Goal: Task Accomplishment & Management: Manage account settings

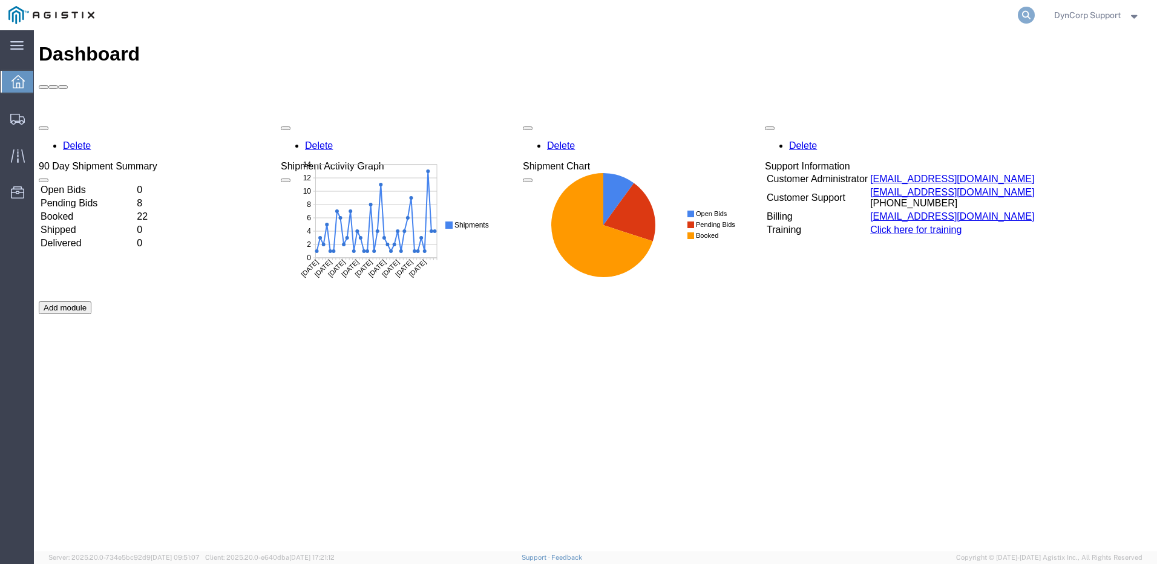
click at [1021, 14] on icon at bounding box center [1026, 15] width 17 height 17
click at [803, 13] on input "search" at bounding box center [834, 15] width 368 height 29
type input "56543010"
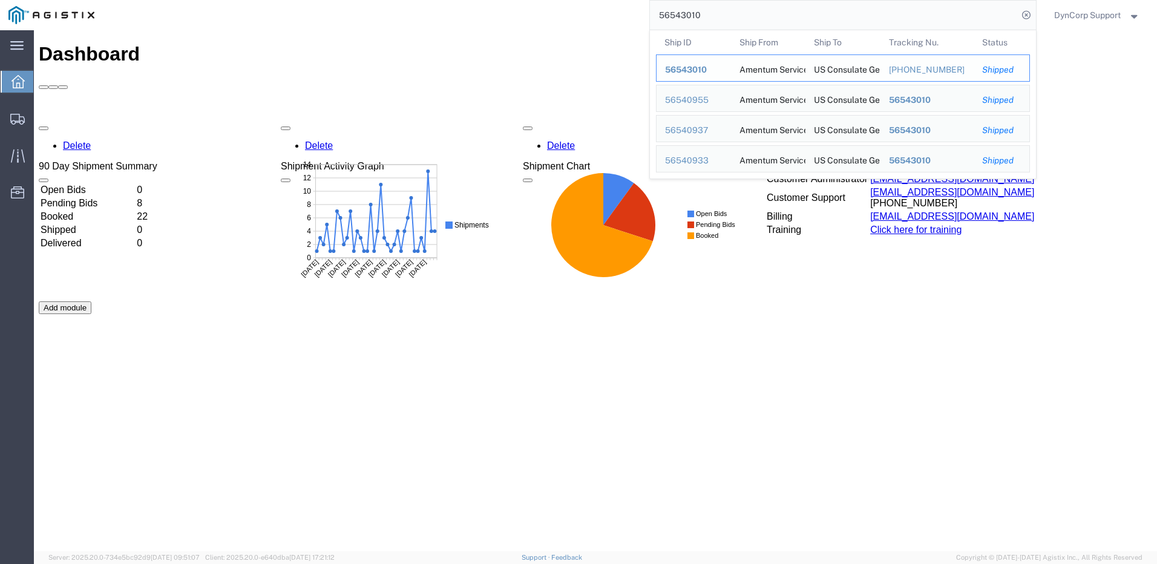
click at [716, 68] on div "56543010" at bounding box center [694, 70] width 58 height 13
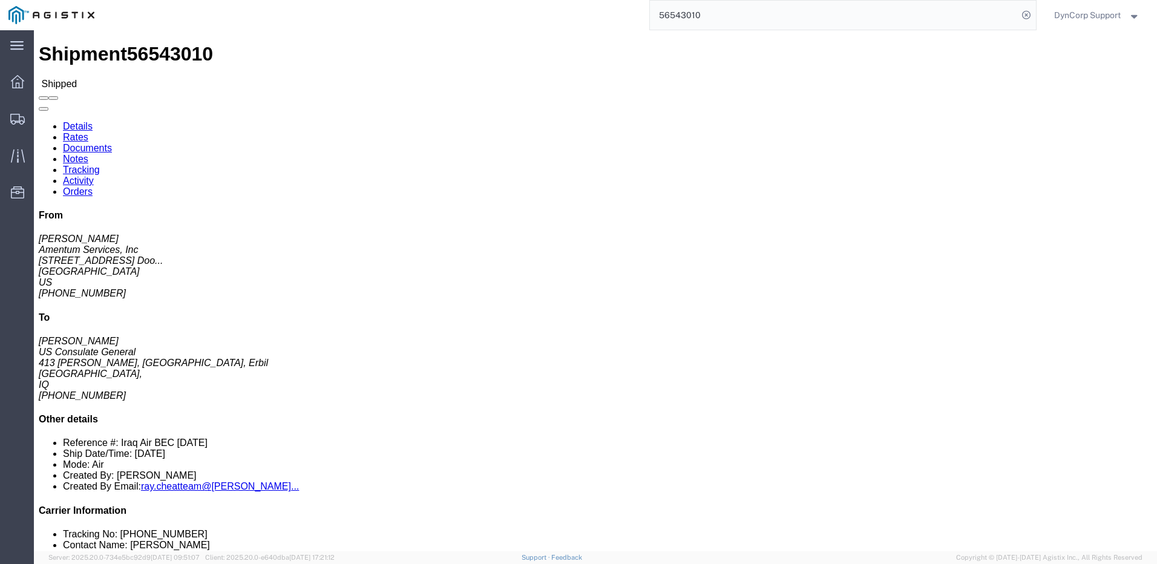
click link "Tracking"
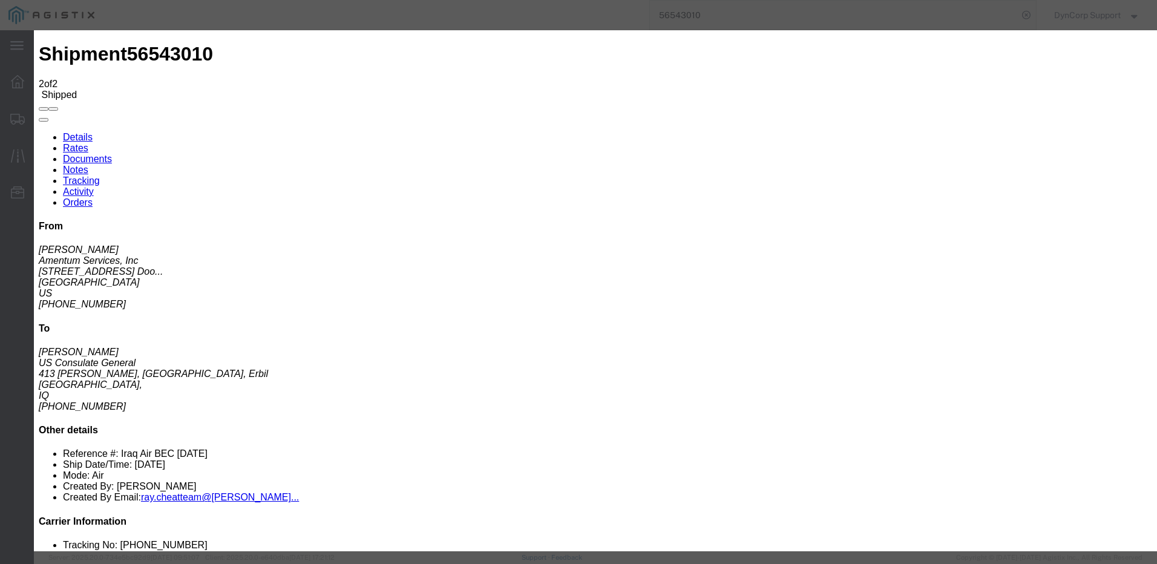
type input "[DATE]"
type input "2:00 PM"
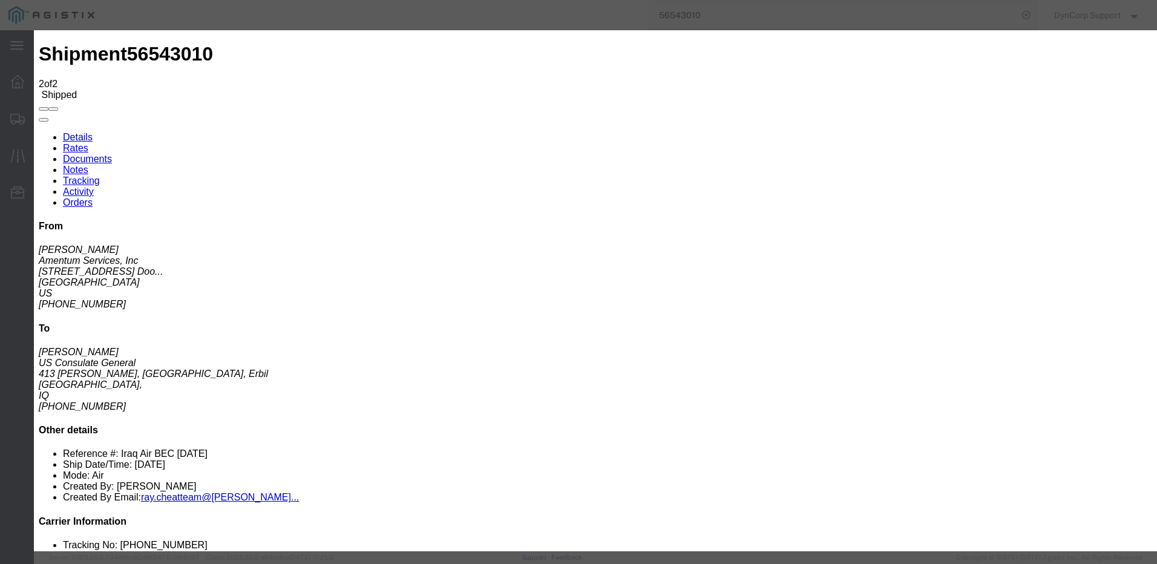
type input "[DATE]"
select select "TSA_SCREEN"
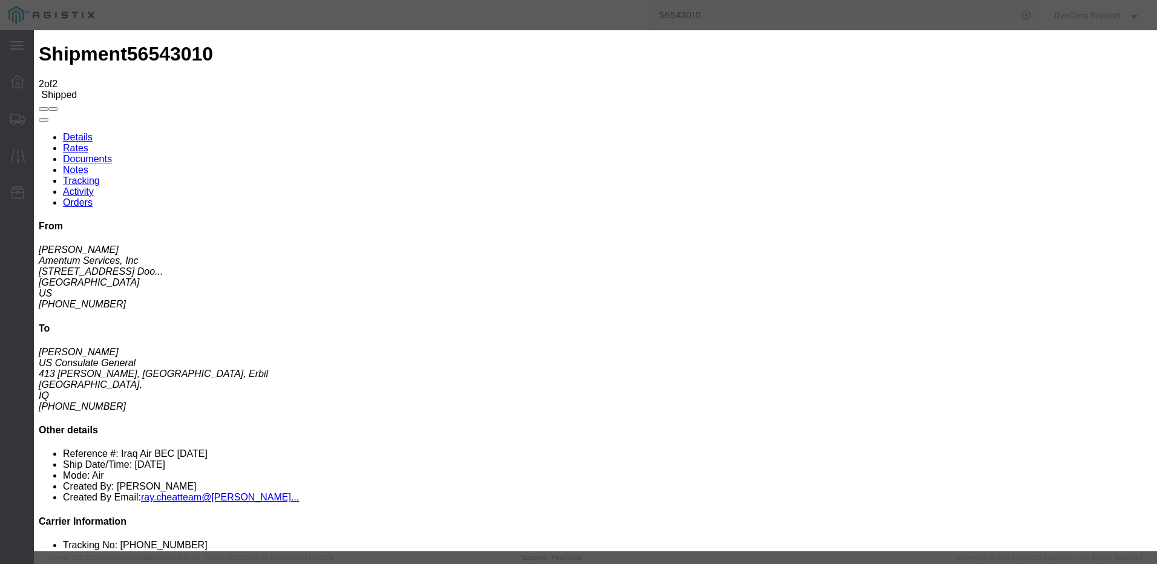
type input "DFW"
paste textarea "Regretfully, shipment 157-07825996 EBL has failed screening."
type textarea "Regretfully, shipment 157-07825996 EBL has failed screening."
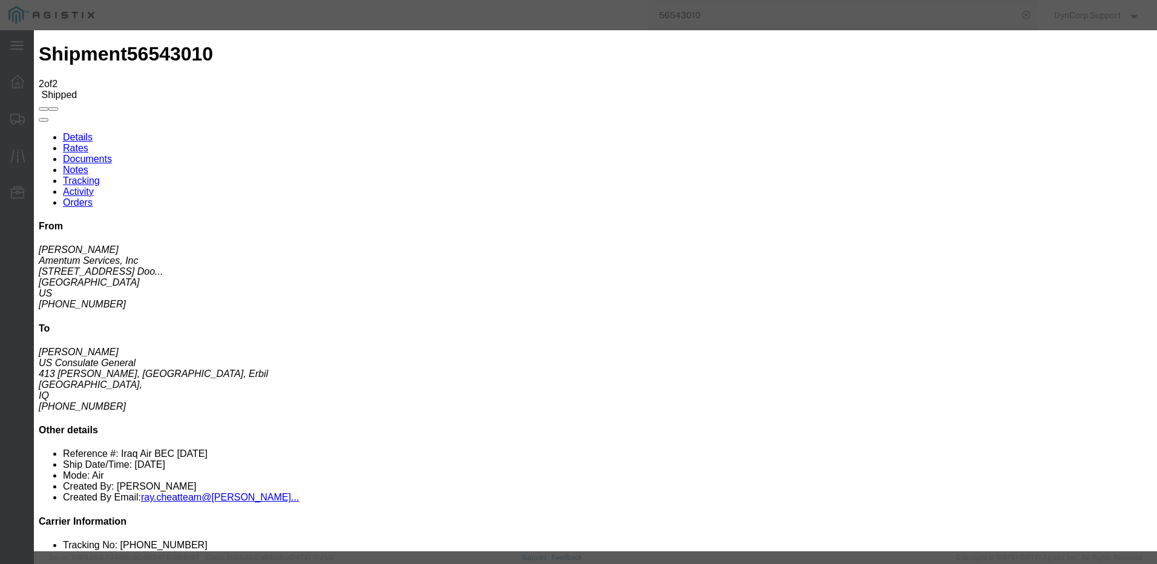
type input "5"
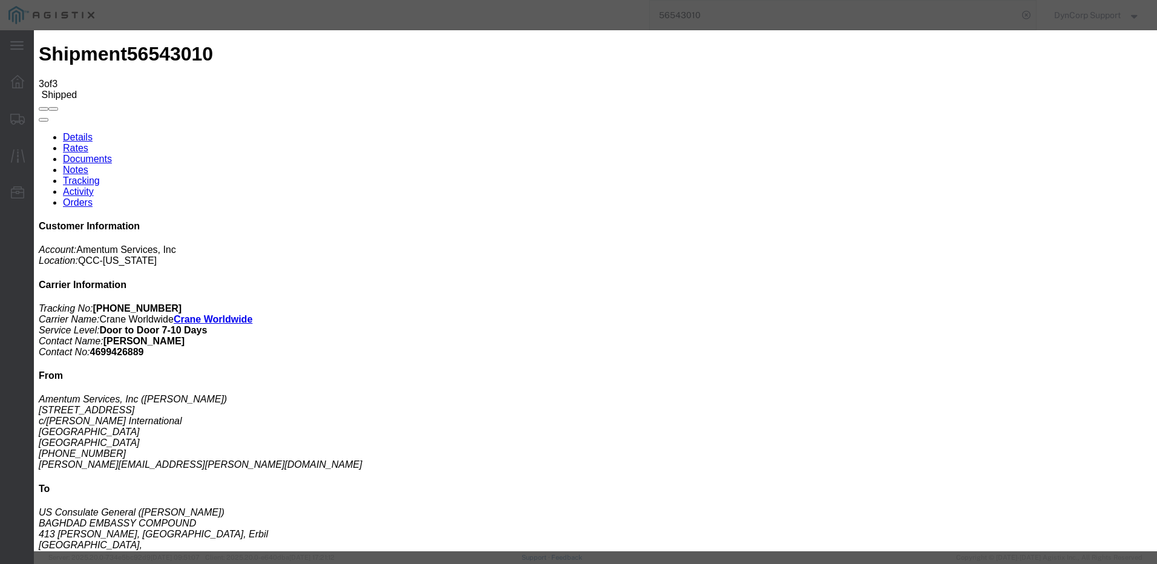
type input "[DATE]"
type input "2:00 PM"
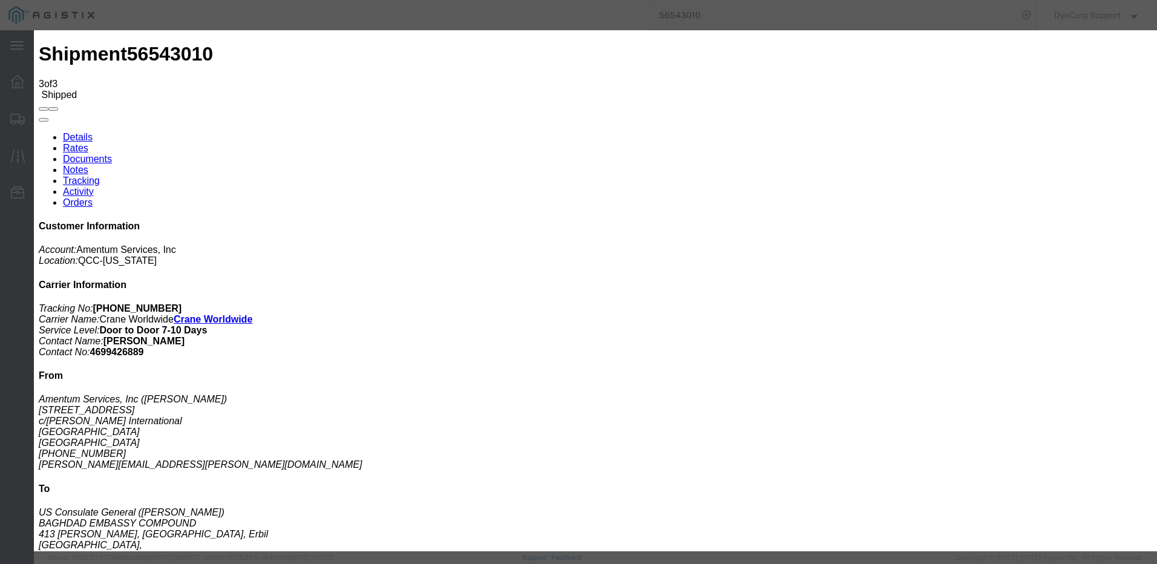
type input "[DATE]"
select select "AWATPICK"
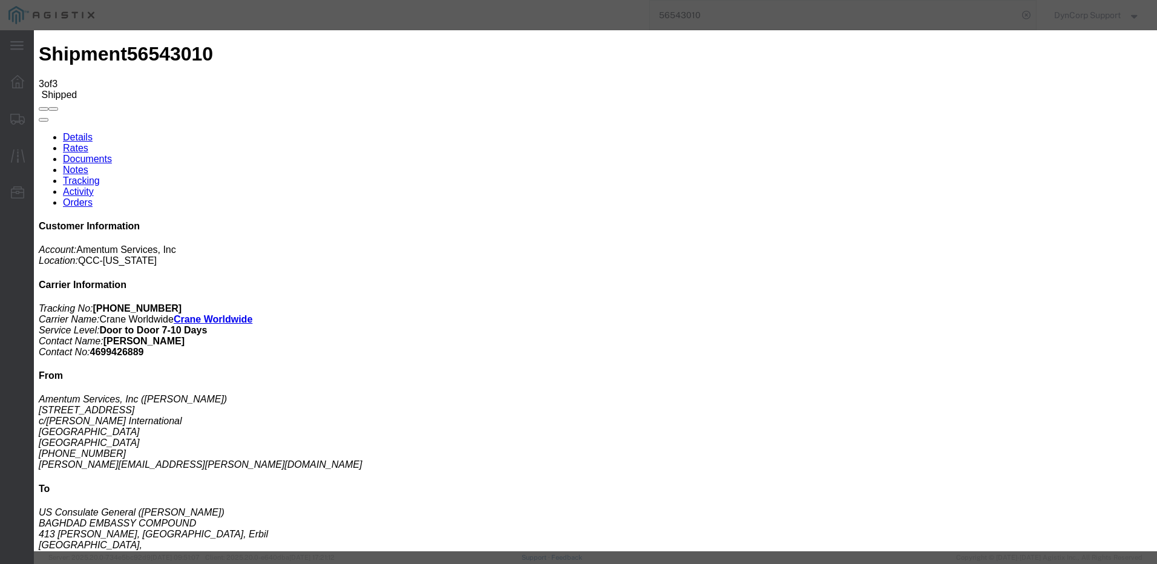
type textarea "D"
type textarea "S"
type textarea "Shipment was re-packed and dip note submitted"
select select "{"pickupDeliveryInfoId": "122375531","pickupOrDelivery": "P","stopNum": "1","lo…"
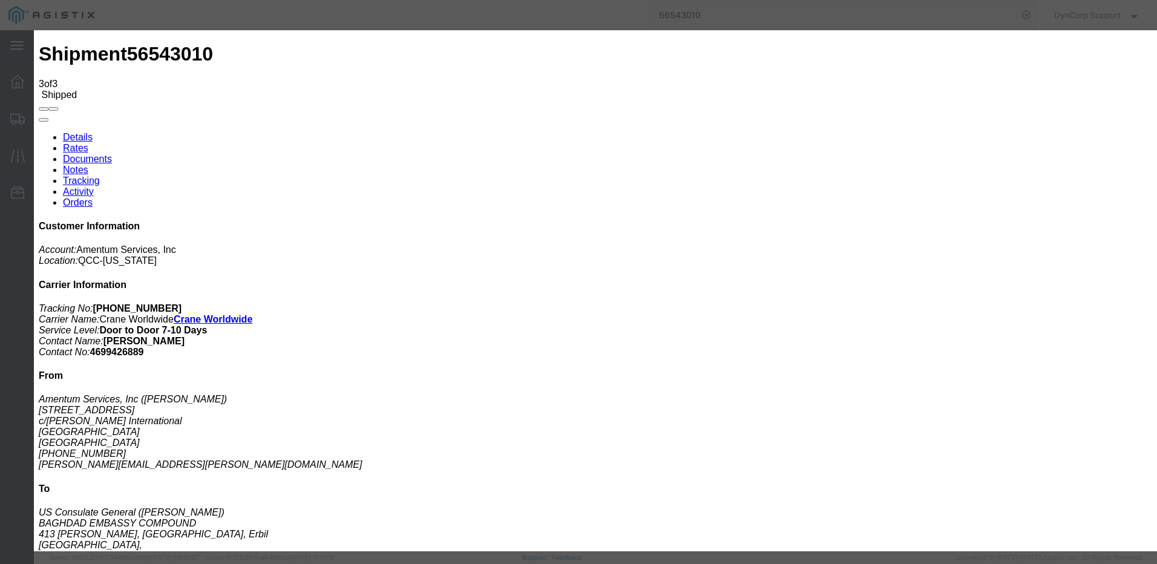
select select "[GEOGRAPHIC_DATA]"
type input "[PERSON_NAME]"
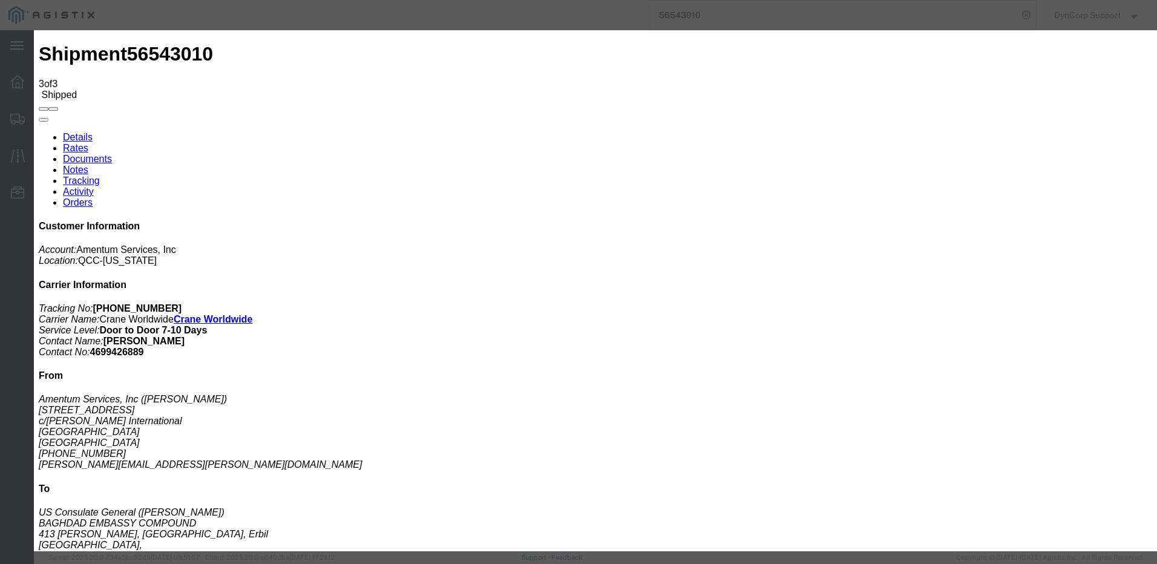
type input "M"
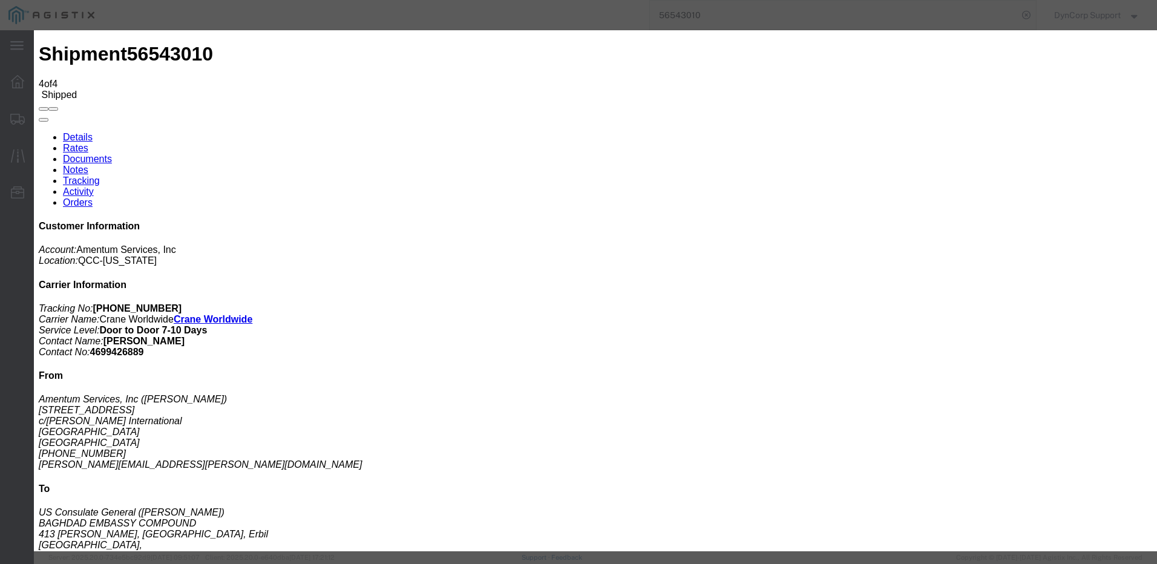
type input "[DATE]"
type input "2:00 PM"
select select "AWATPICK"
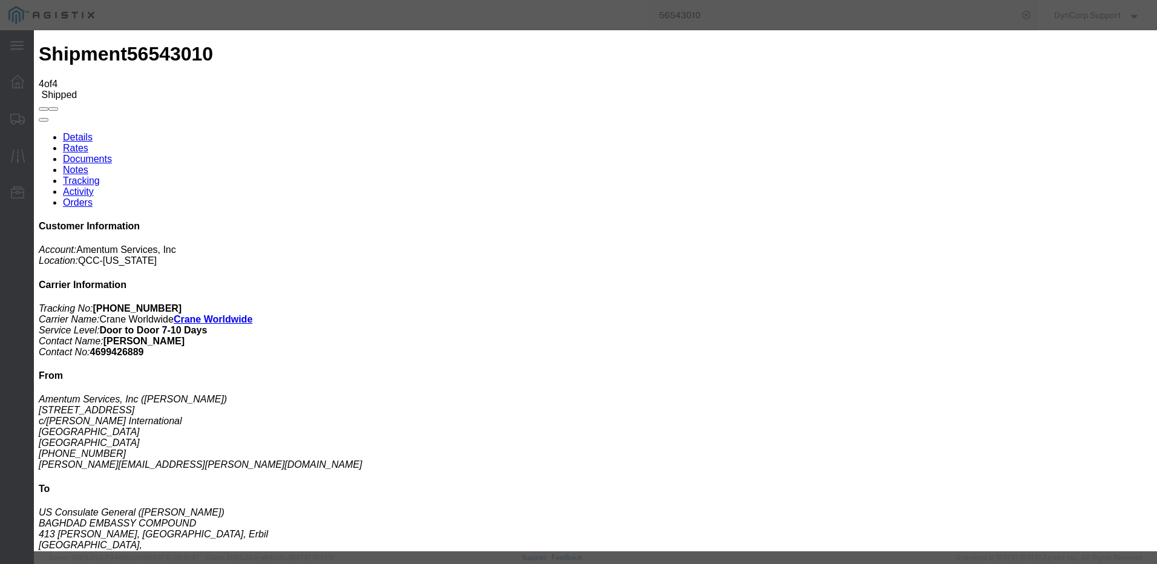
select select "{"pickupDeliveryInfoId": "122375531","pickupOrDelivery": "P","stopNum": "1","lo…"
select select "[GEOGRAPHIC_DATA]"
type input "[PERSON_NAME]"
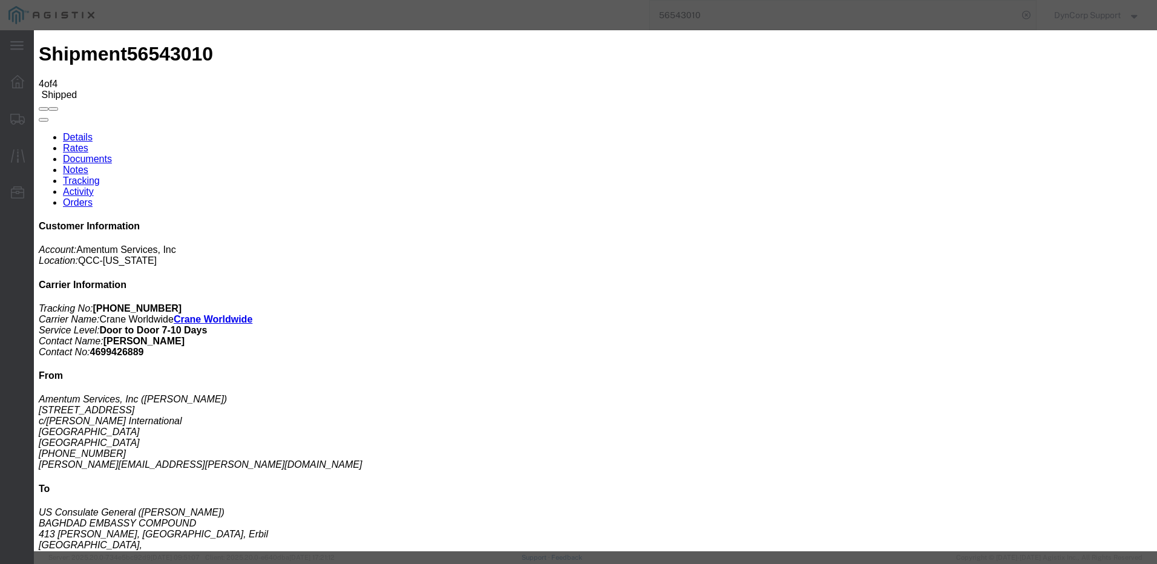
type textarea "Dip Note approved under new AWB [PHONE_NUMBER]"
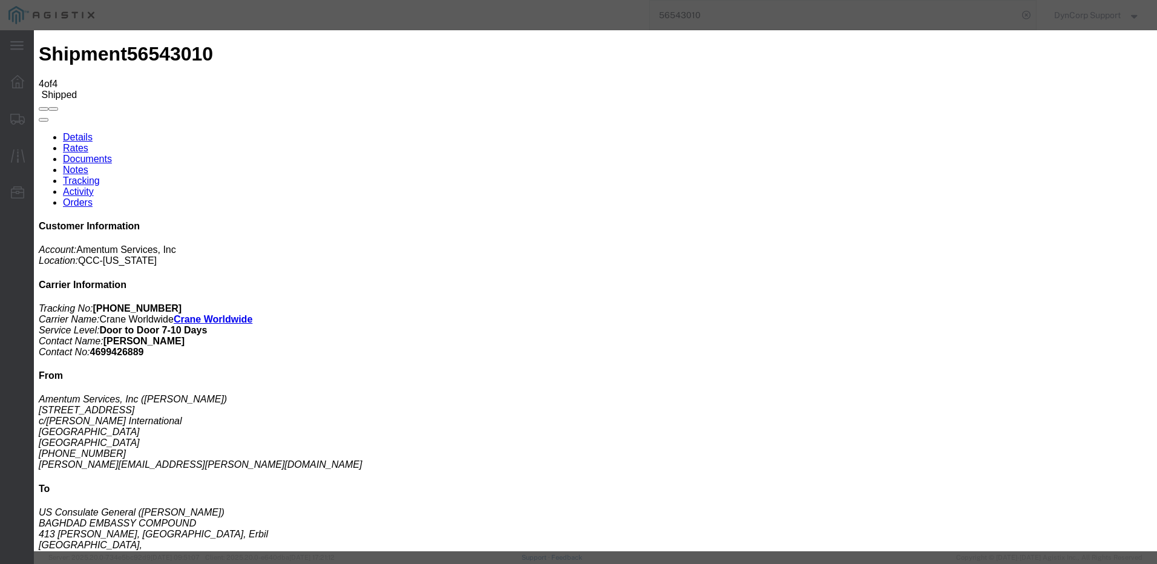
type input "M"
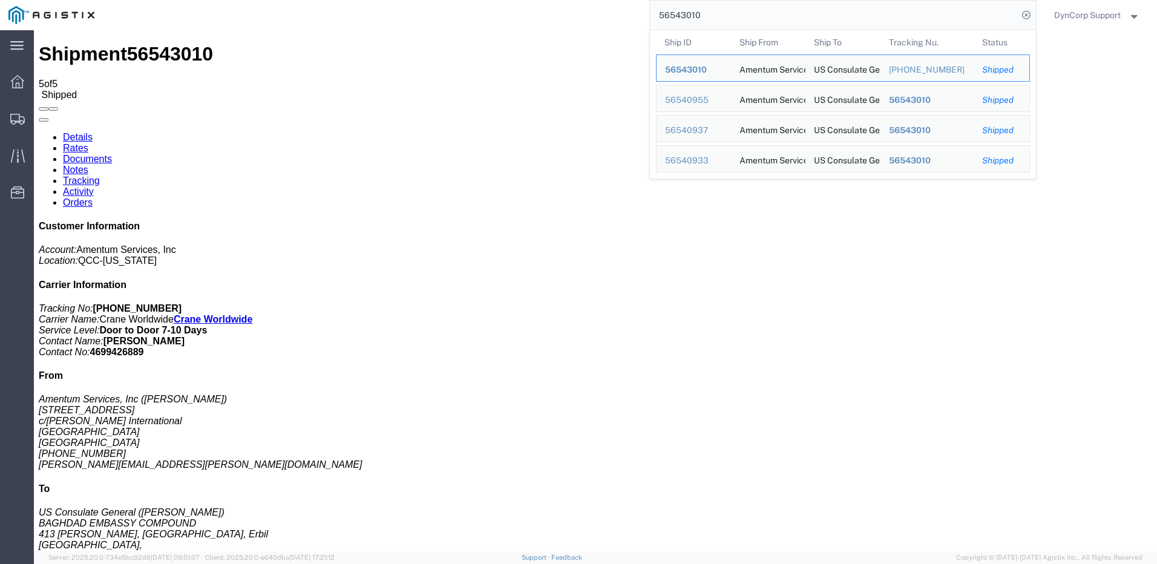
drag, startPoint x: 722, startPoint y: 16, endPoint x: 598, endPoint y: 12, distance: 124.2
click at [598, 12] on div "56543010 Ship ID Ship From Ship To Tracking Nu. Status Ship ID 56543010 Ship Fr…" at bounding box center [569, 15] width 933 height 30
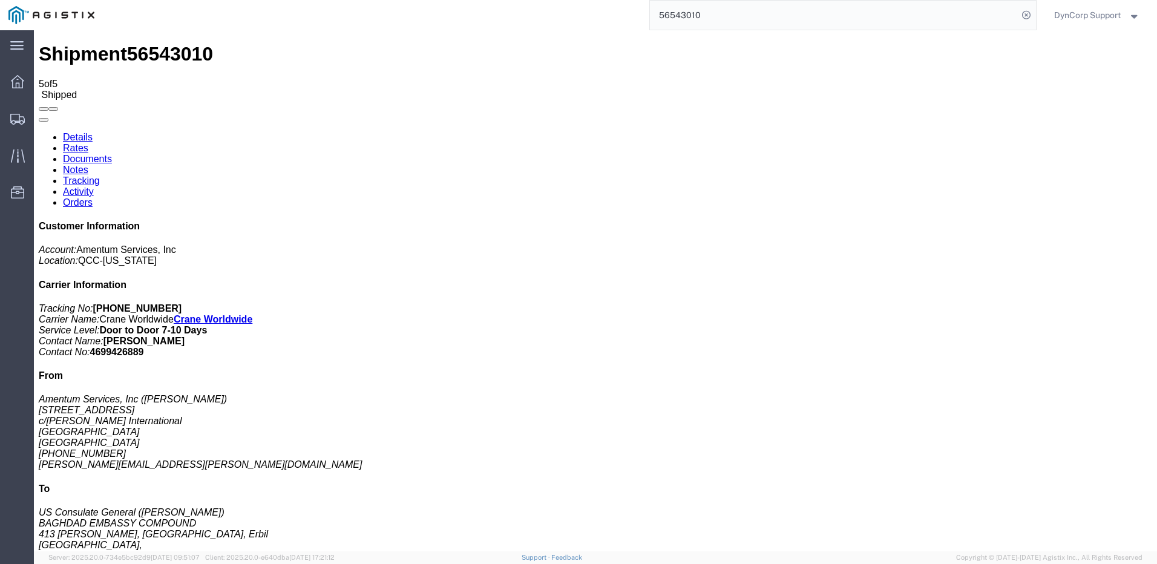
paste input "7067439"
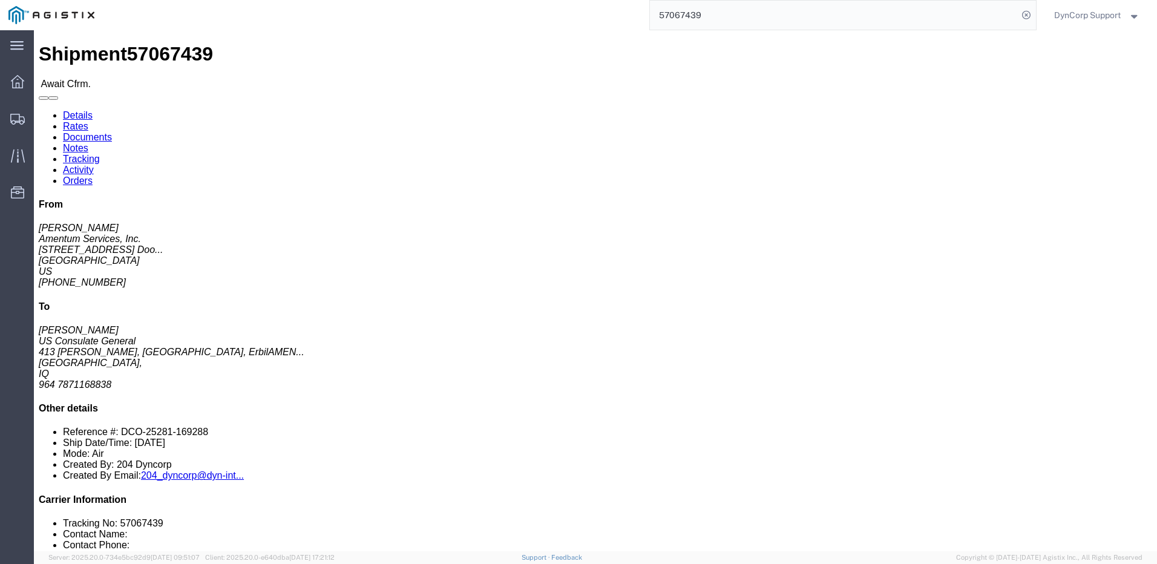
click link "Rates"
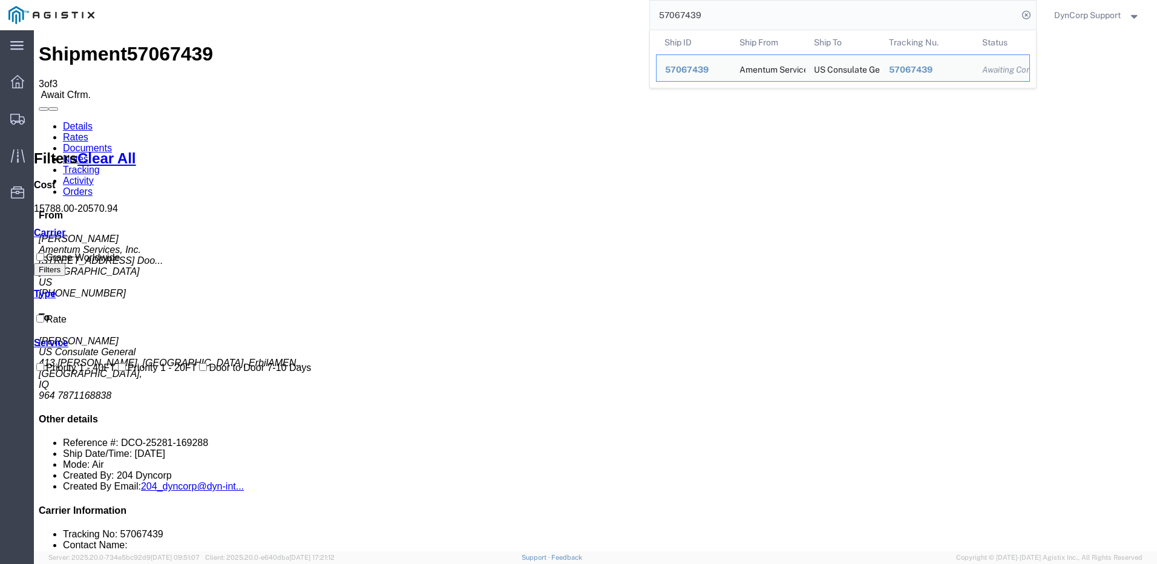
drag, startPoint x: 736, startPoint y: 20, endPoint x: 541, endPoint y: 19, distance: 194.9
click at [541, 19] on div "57067439 Ship ID Ship From Ship To Tracking Nu. Status Ship ID 57067439 Ship Fr…" at bounding box center [569, 15] width 933 height 30
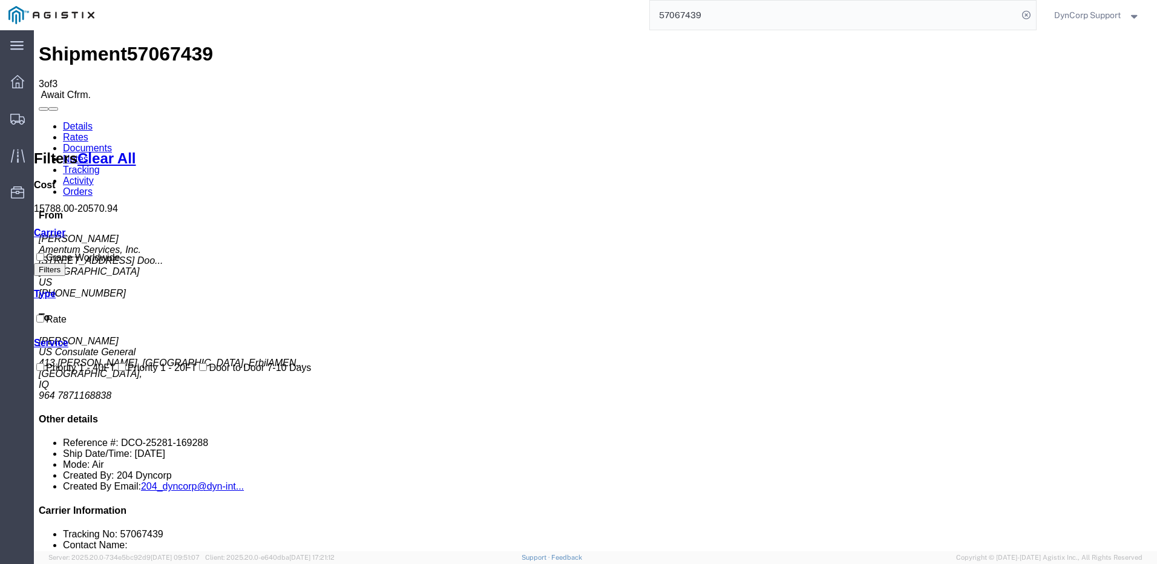
paste input "5816672"
type input "55816672"
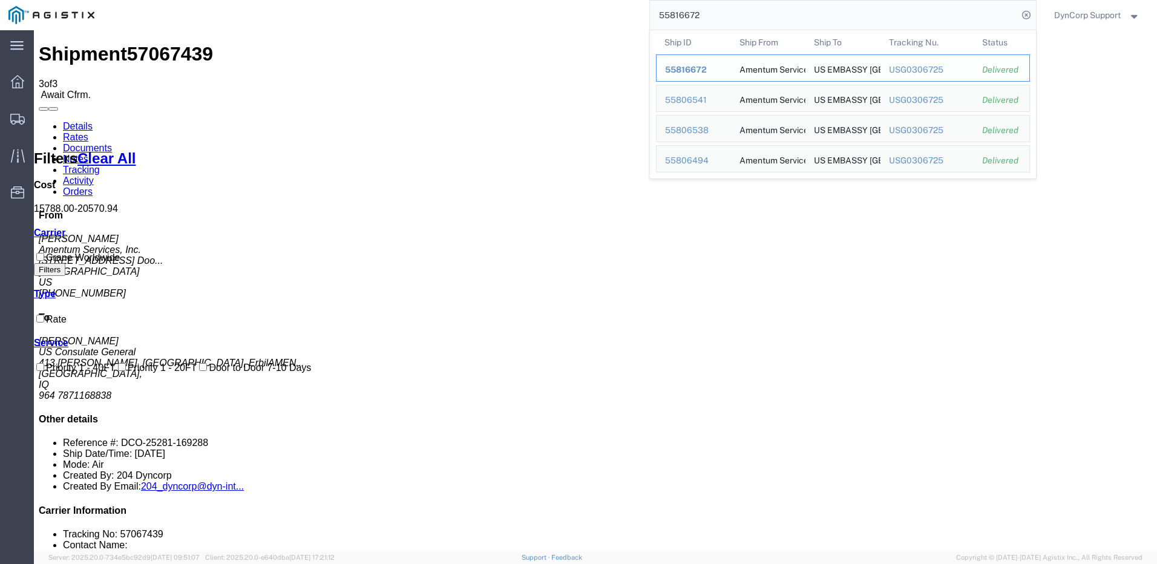
click at [709, 70] on div "55816672" at bounding box center [694, 70] width 58 height 13
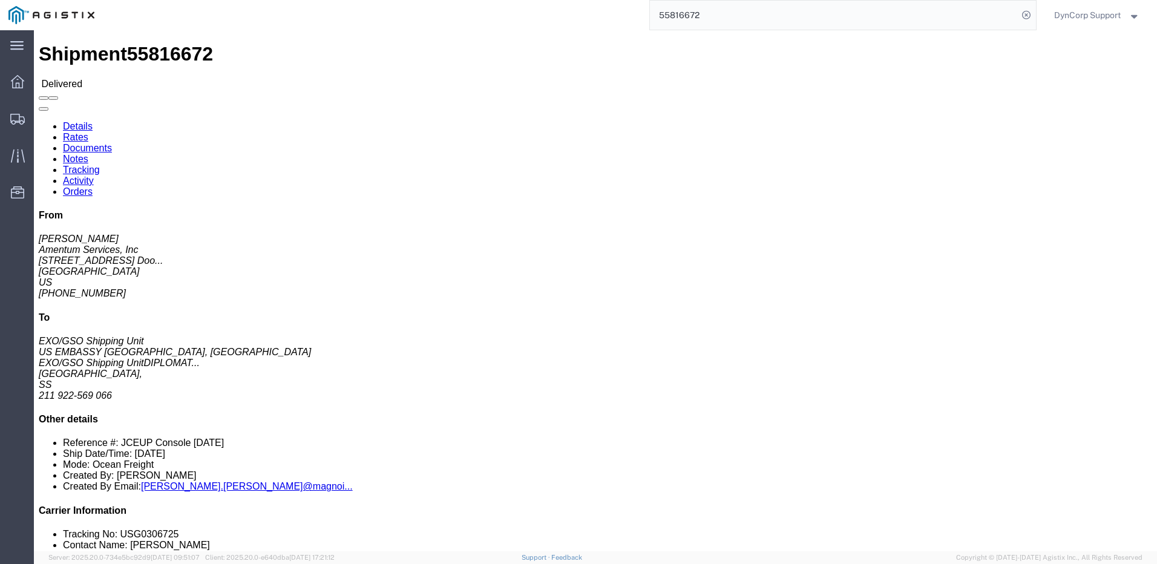
click h4 "Routing & Vehicle Information"
click div "Leg 1 - Ocean Freight"
click div "Shipment Detail Ship From Amentum Services, Inc ([PERSON_NAME]) [STREET_ADDRESS…"
click div "Leg 1 - Ocean Freight"
click address "US EMBASSY [GEOGRAPHIC_DATA], [GEOGRAPHIC_DATA] (EXO/GSO Shipping Unit) EXO/GSO…"
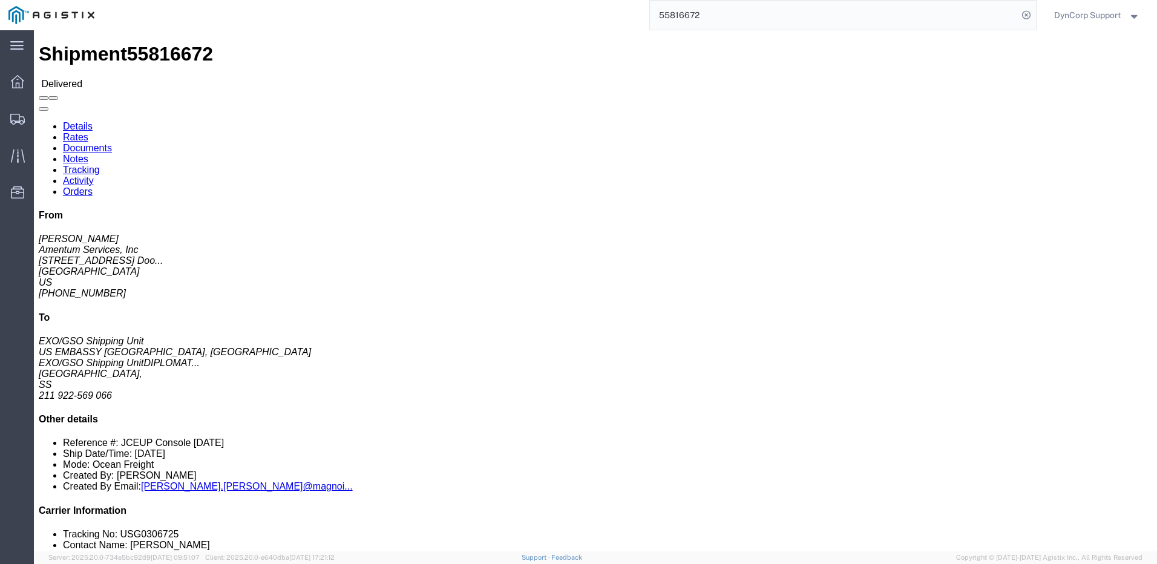
click div "Leg 1 - Ocean Freight"
